Goal: Download file/media

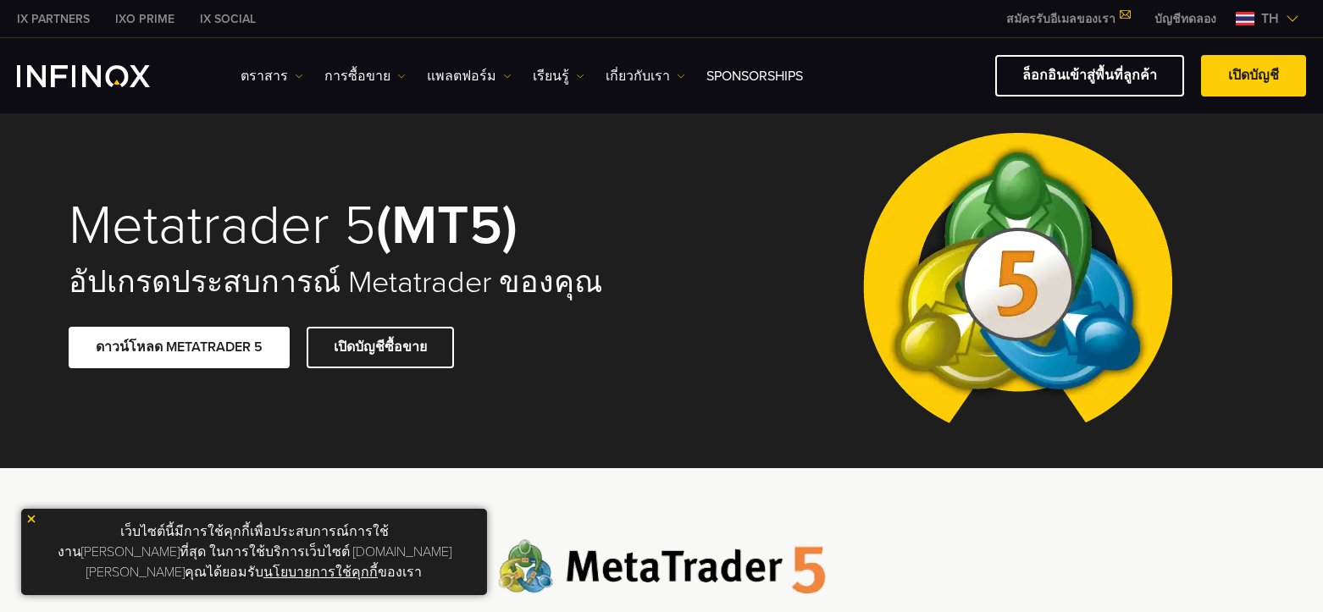
click at [30, 525] on img at bounding box center [31, 519] width 12 height 12
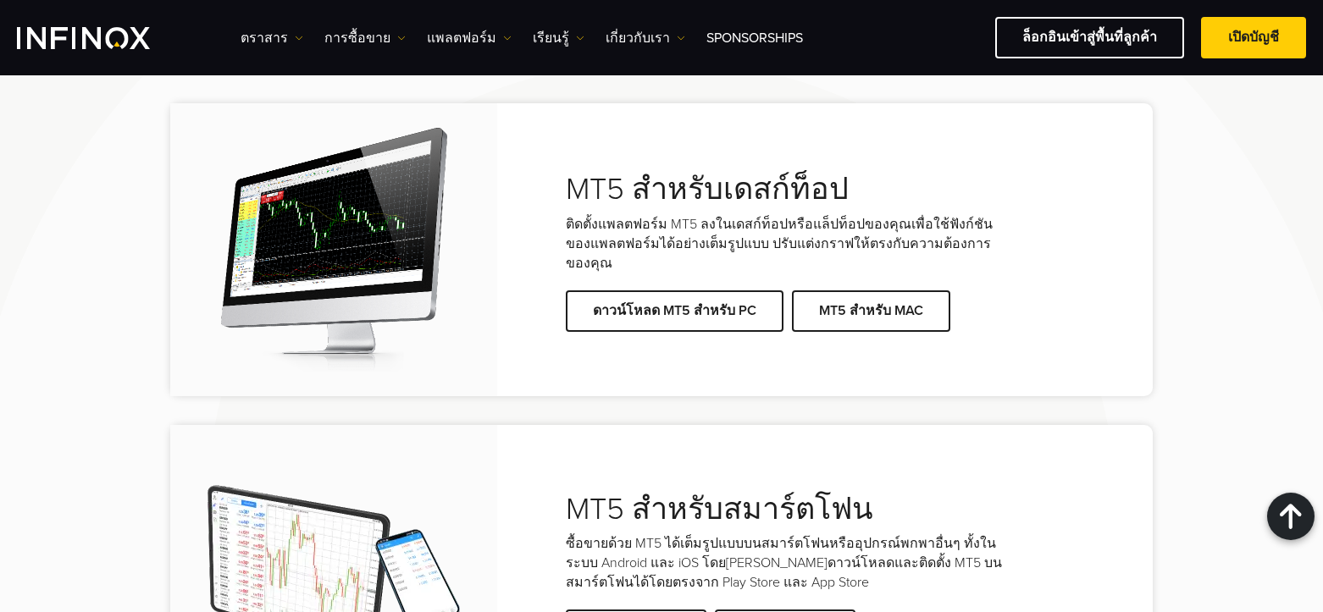
scroll to position [2965, 0]
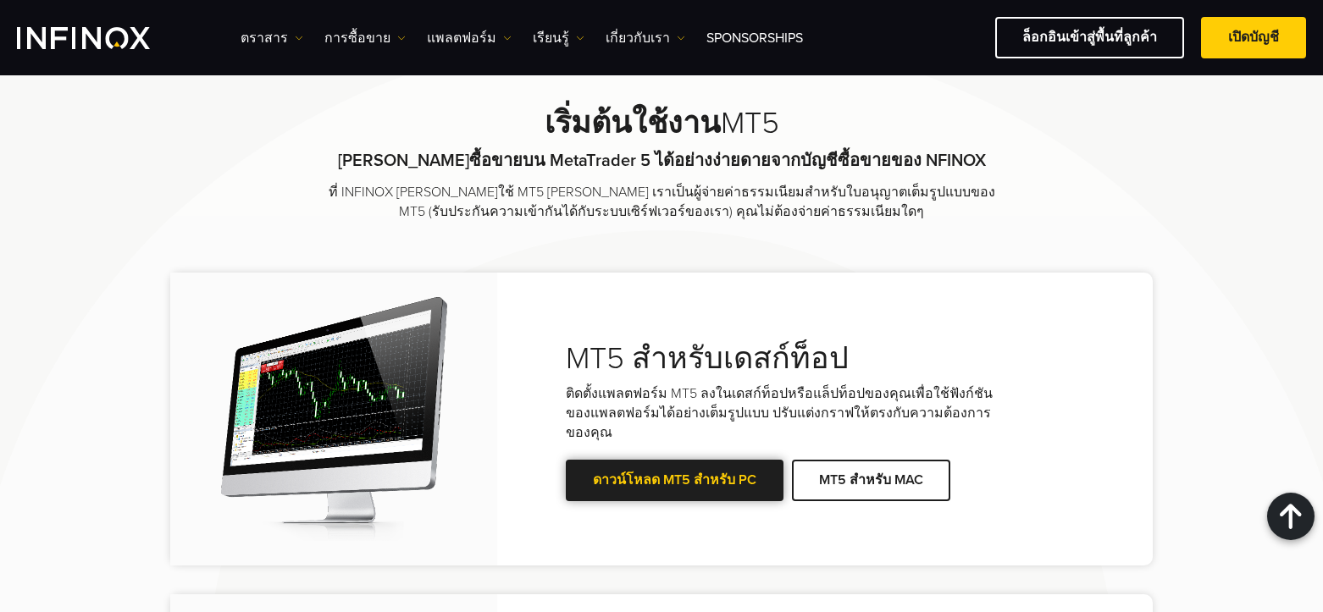
click at [626, 460] on link "ดาวน์โหลด MT5 สำหรับ PC" at bounding box center [675, 481] width 218 height 42
click at [687, 460] on link "ดาวน์โหลด MT5 สำหรับ PC" at bounding box center [675, 481] width 218 height 42
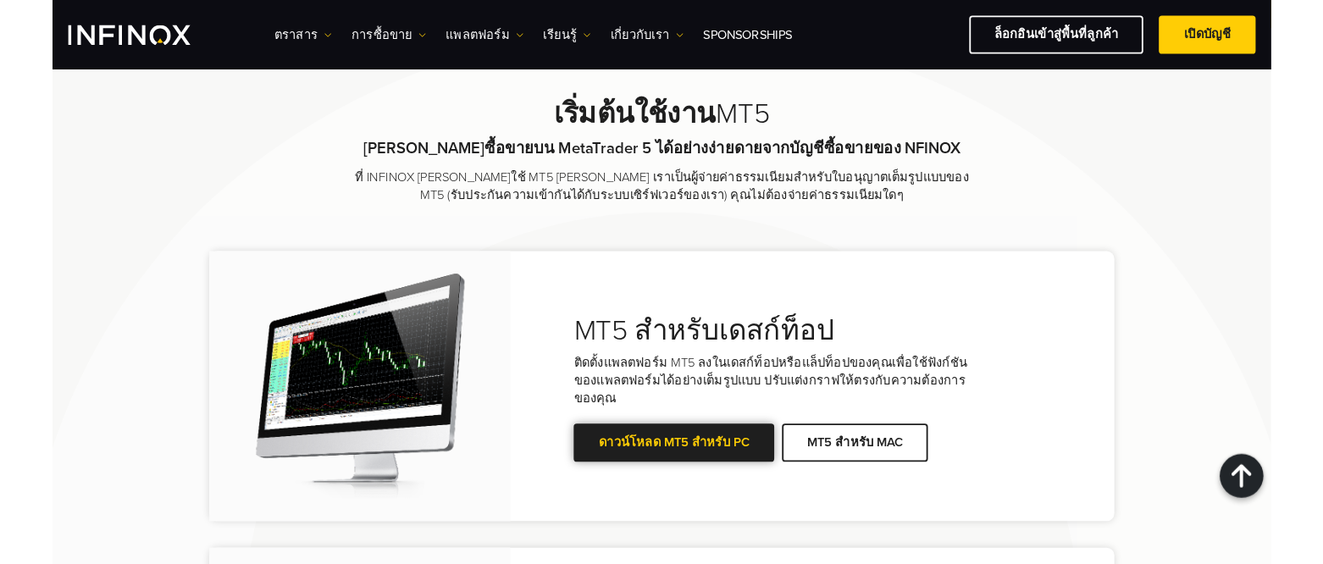
scroll to position [0, 0]
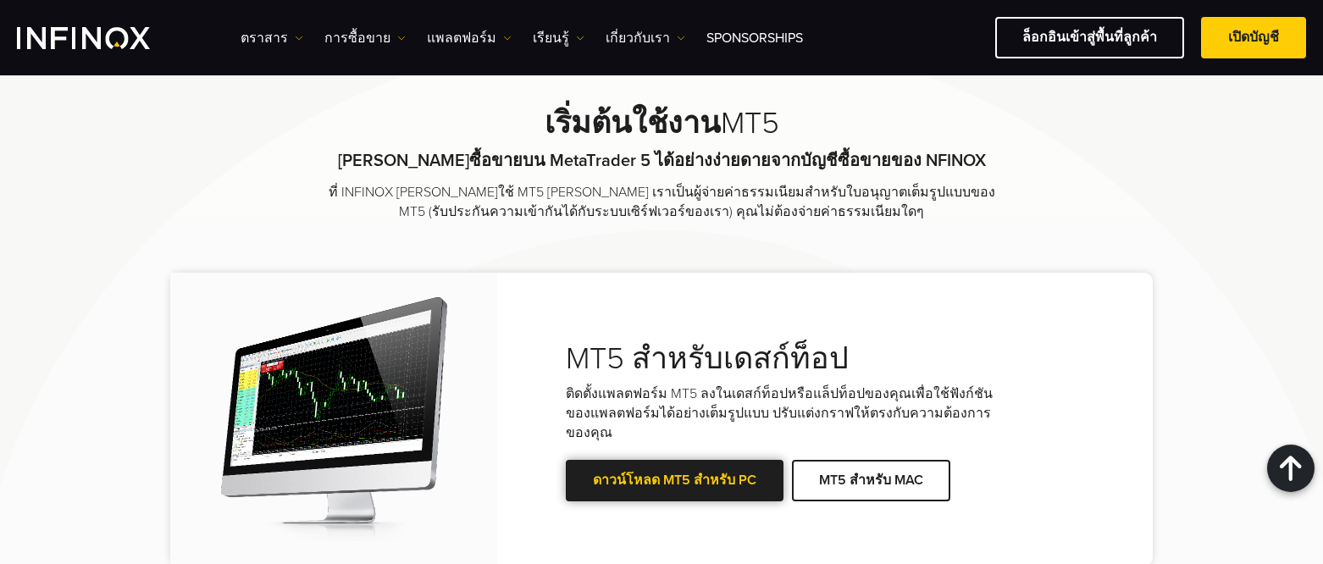
click at [669, 460] on link "ดาวน์โหลด MT5 สำหรับ PC" at bounding box center [675, 481] width 218 height 42
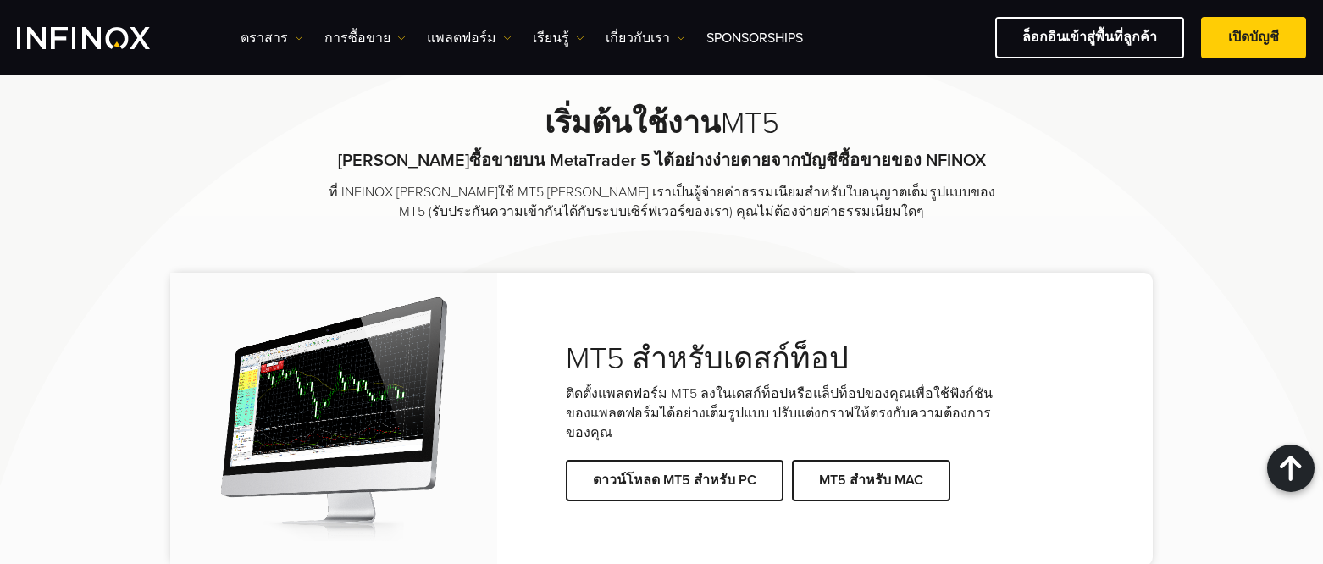
drag, startPoint x: 339, startPoint y: 563, endPoint x: 116, endPoint y: 497, distance: 232.4
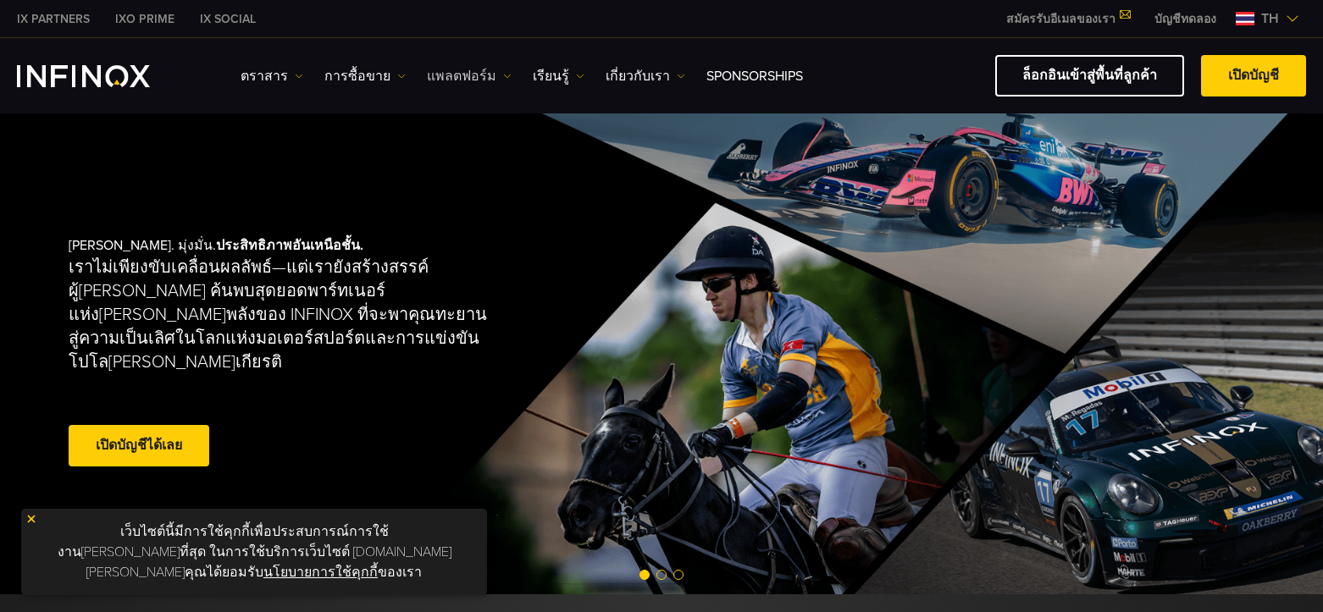
click at [466, 75] on link "แพลตฟอร์ม" at bounding box center [469, 76] width 85 height 20
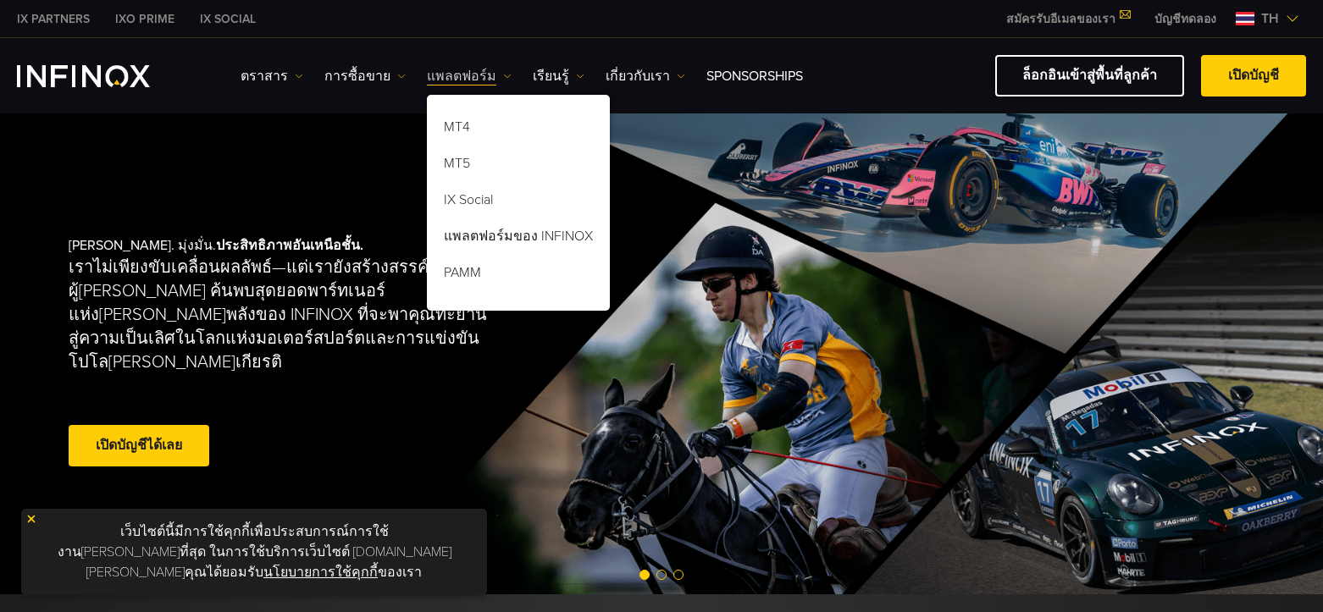
click at [466, 75] on link "แพลตฟอร์ม" at bounding box center [469, 76] width 85 height 20
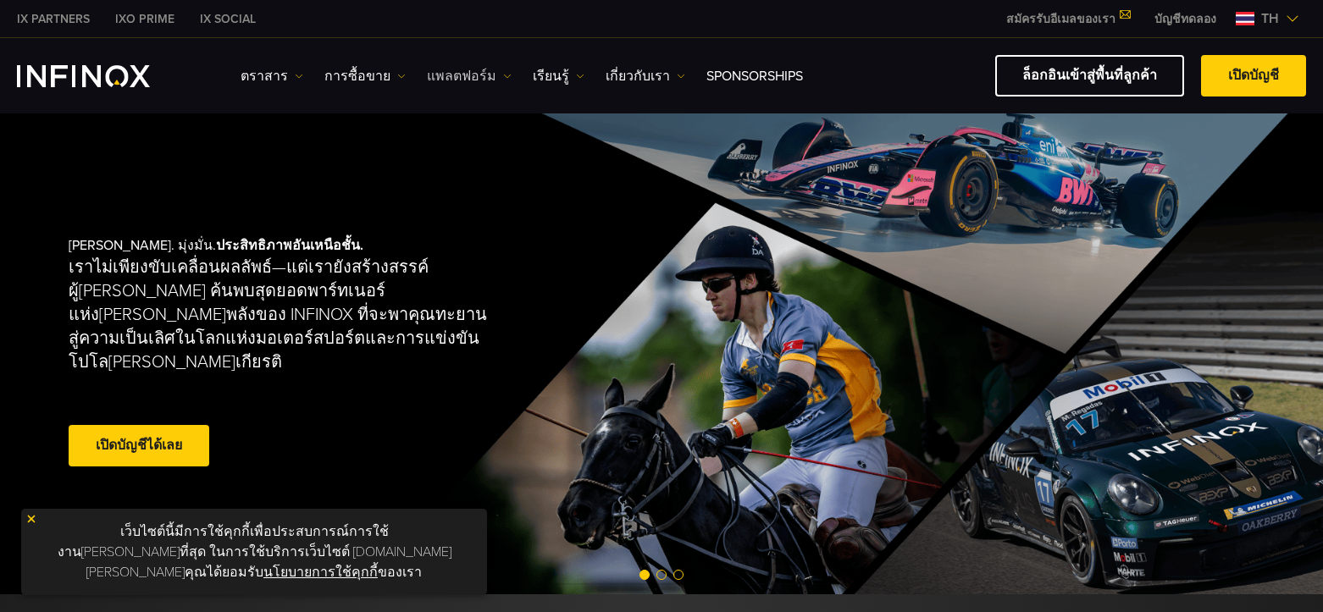
click at [466, 75] on link "แพลตฟอร์ม" at bounding box center [469, 76] width 85 height 20
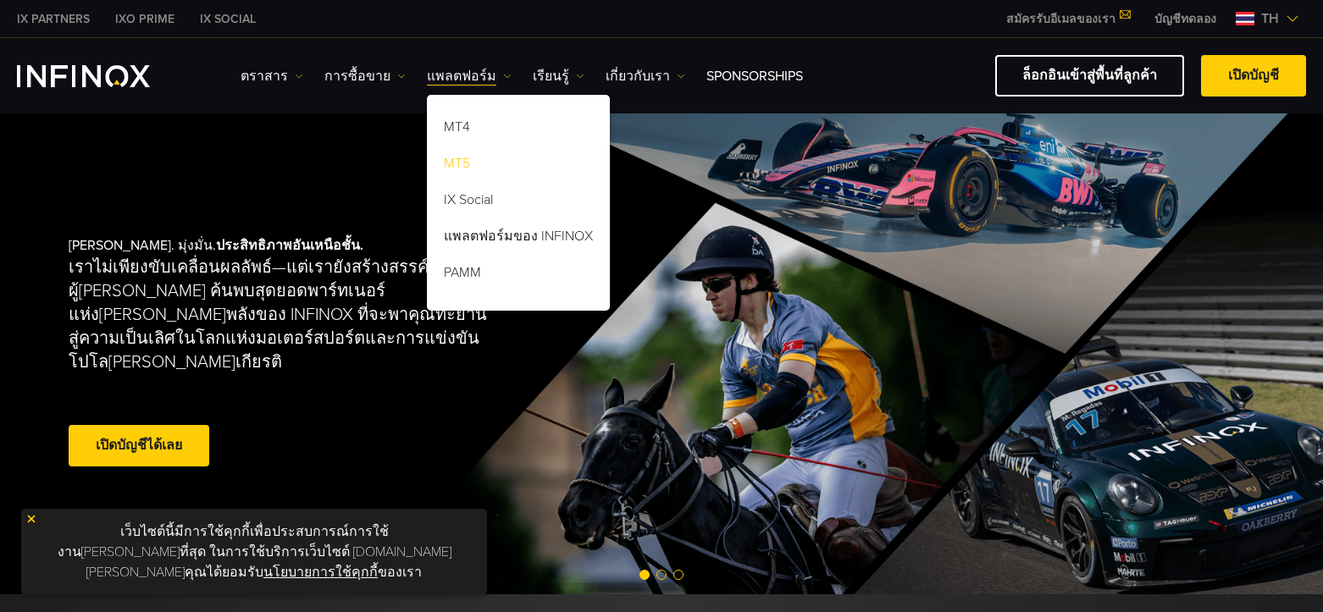
click at [449, 162] on link "MT5" at bounding box center [518, 166] width 183 height 36
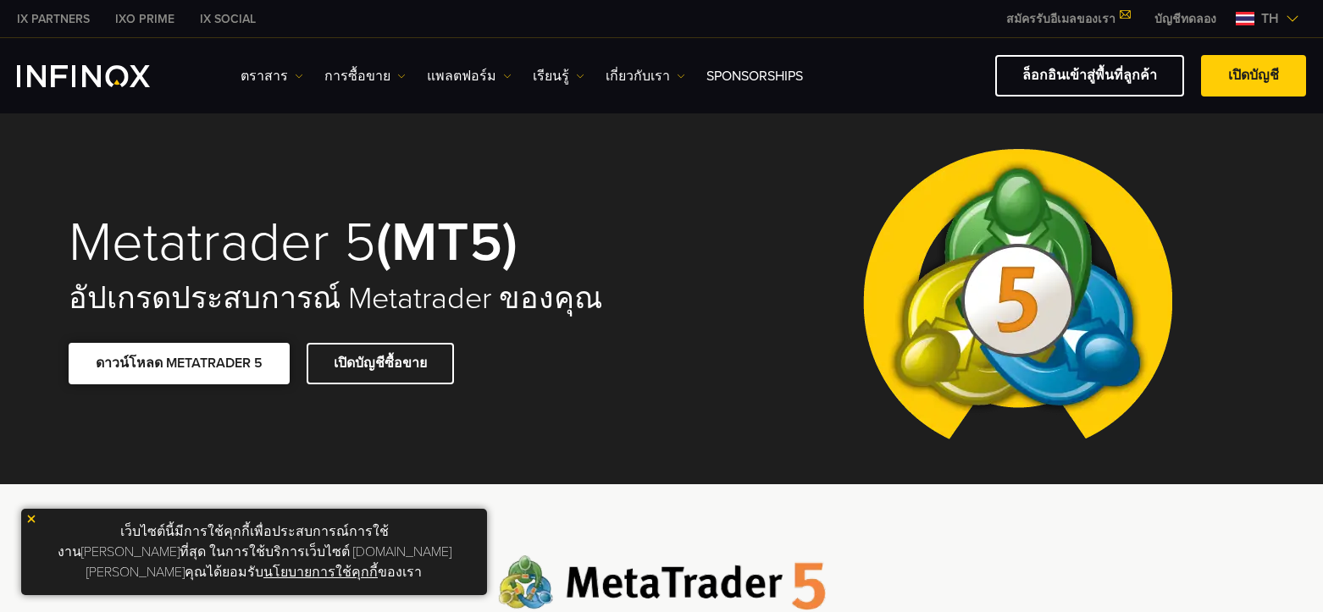
click at [214, 360] on link "ดาวน์โหลด METATRADER 5" at bounding box center [179, 364] width 221 height 42
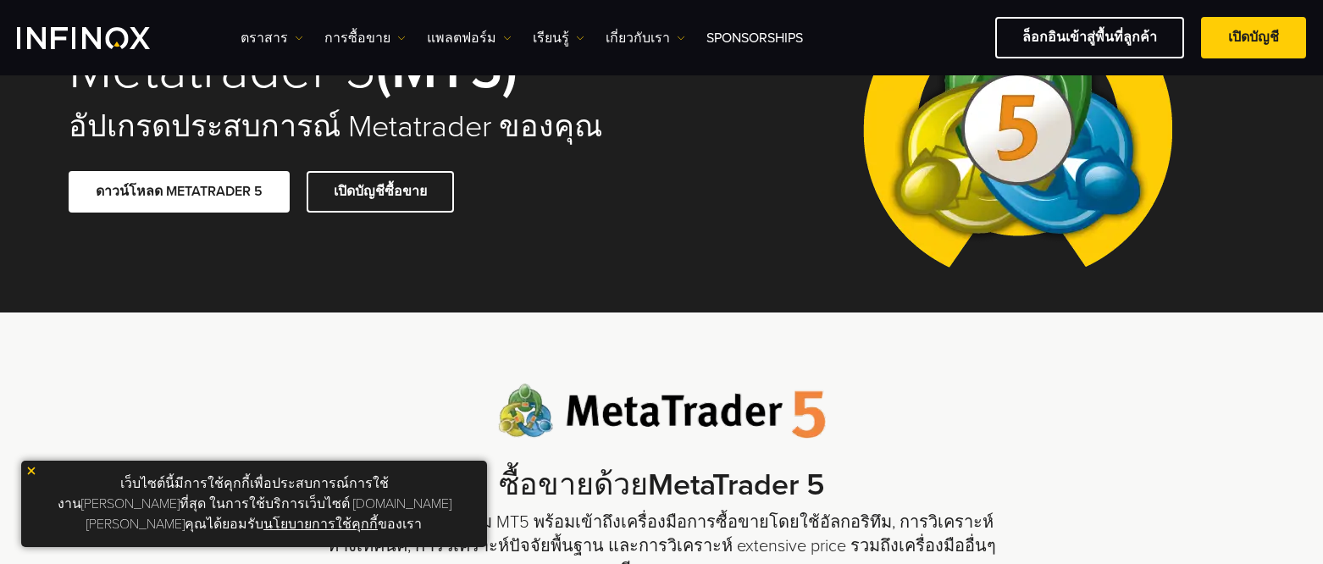
scroll to position [169, 0]
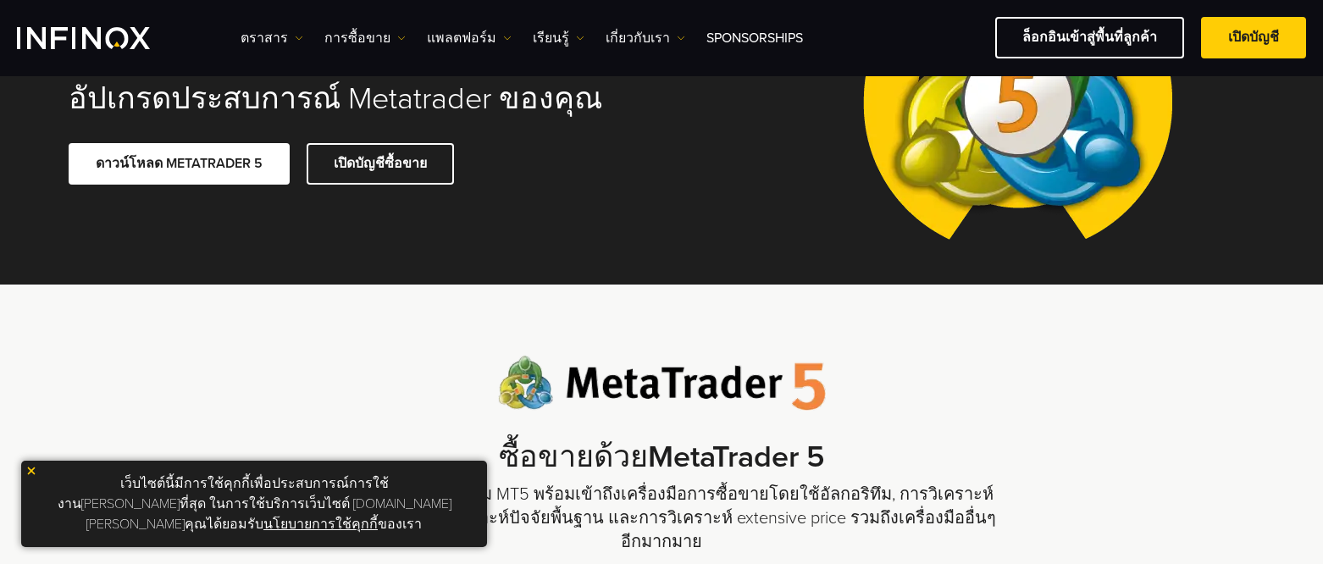
click at [34, 477] on img at bounding box center [31, 471] width 12 height 12
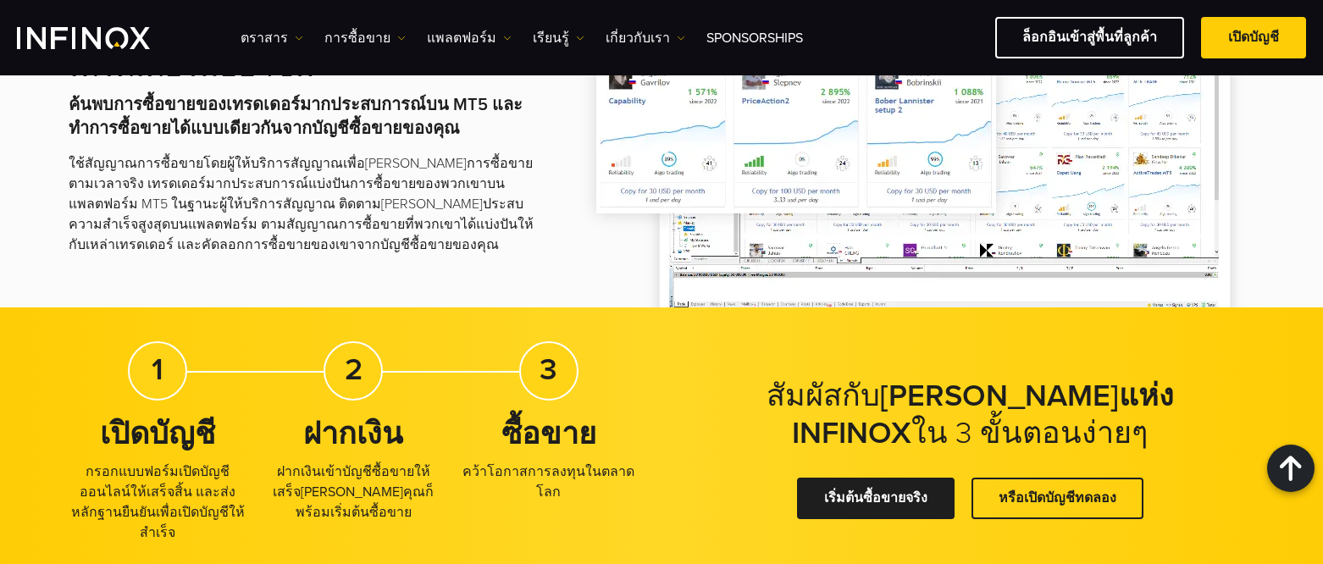
scroll to position [2965, 0]
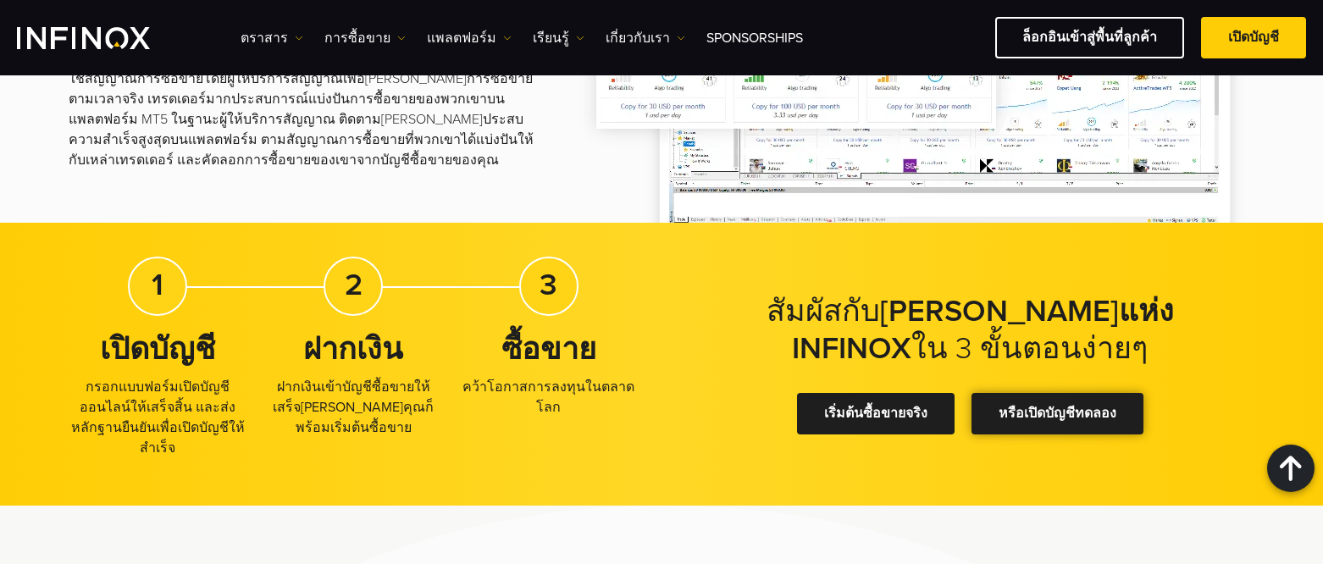
click at [1050, 393] on link "หรือเปิดบัญชีทดลอง" at bounding box center [1058, 414] width 172 height 42
